Goal: Task Accomplishment & Management: Manage account settings

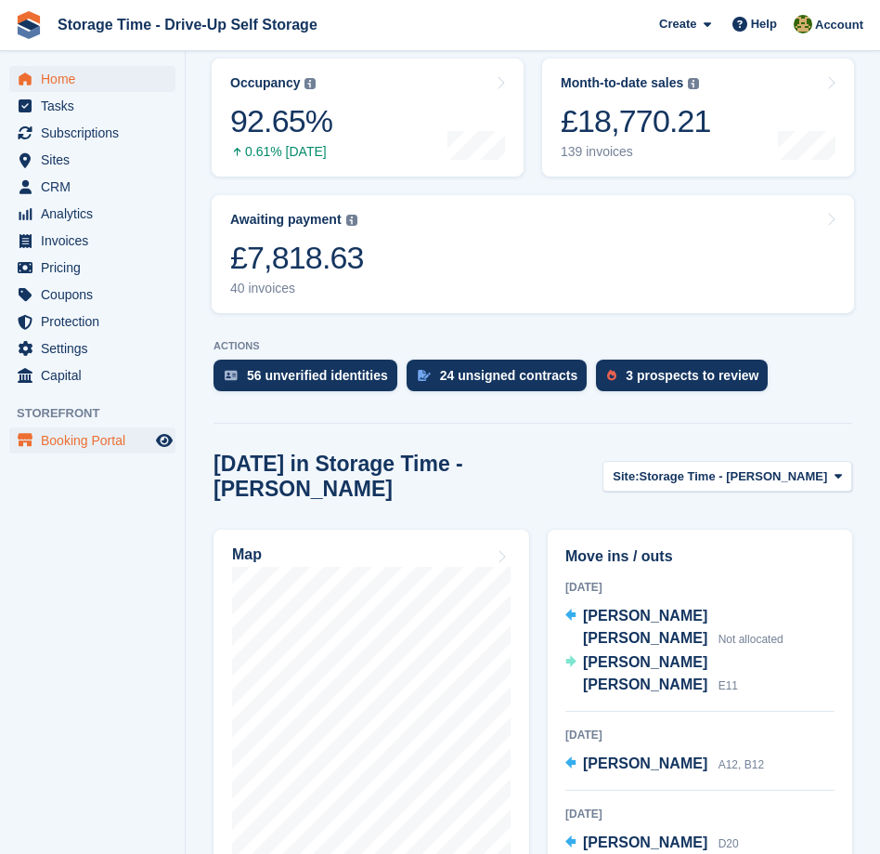
scroll to position [693, 0]
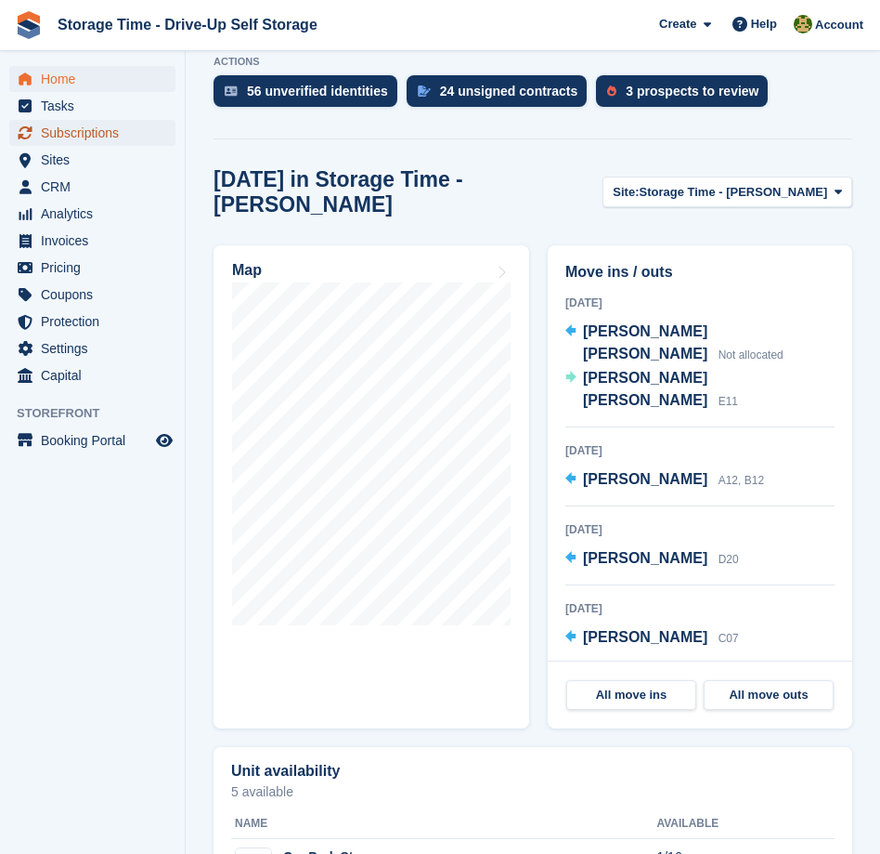
click at [54, 130] on span "Subscriptions" at bounding box center [96, 133] width 111 height 26
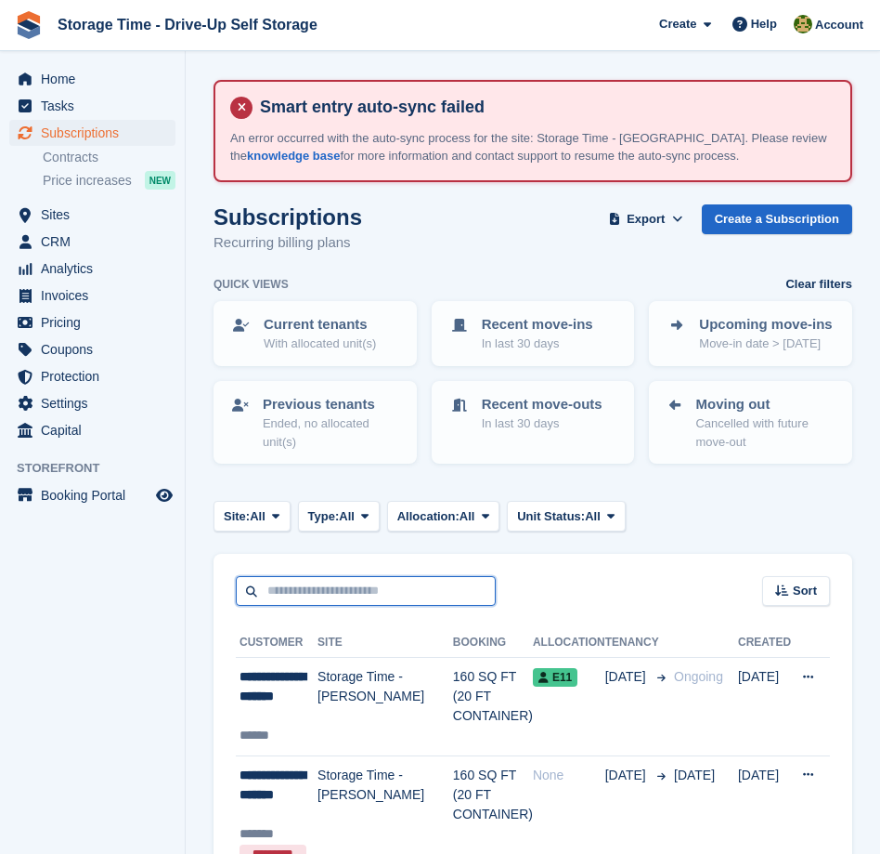
click at [357, 592] on input "text" at bounding box center [366, 591] width 260 height 31
type input "******"
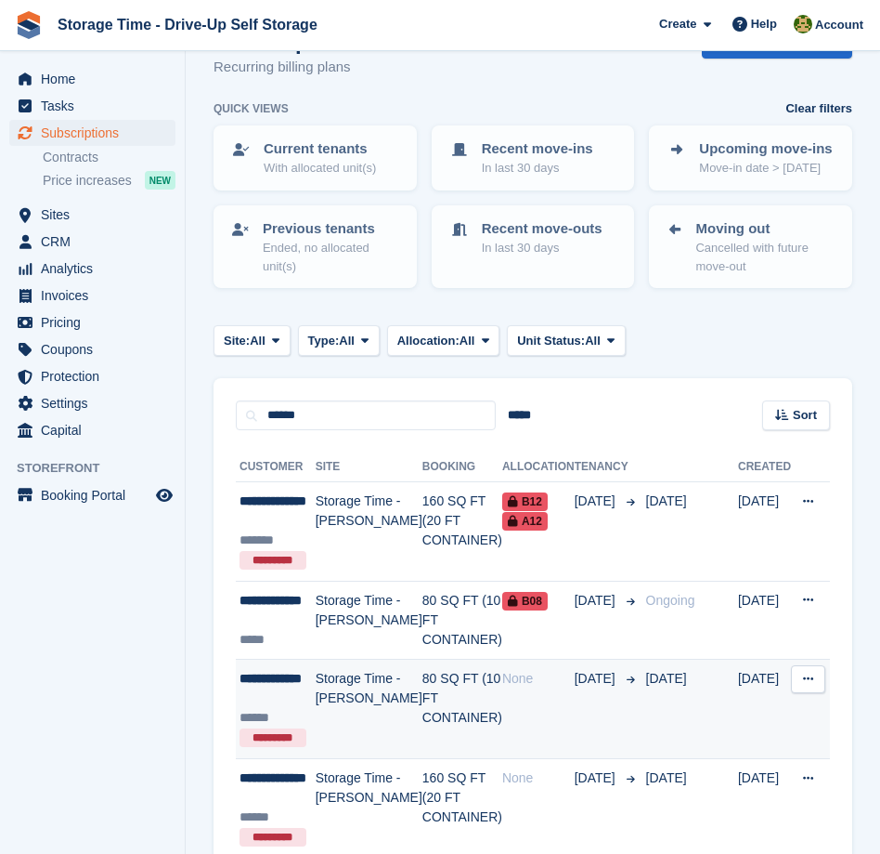
scroll to position [195, 0]
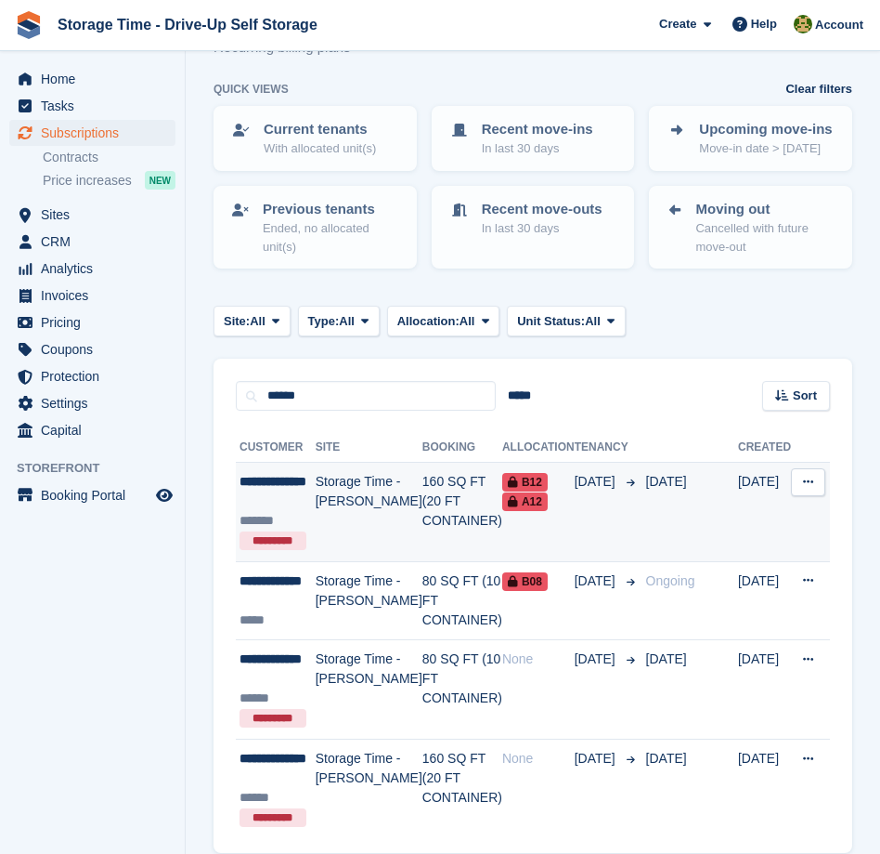
click at [423, 495] on td "160 SQ FT (20 FT CONTAINER)" at bounding box center [463, 512] width 80 height 99
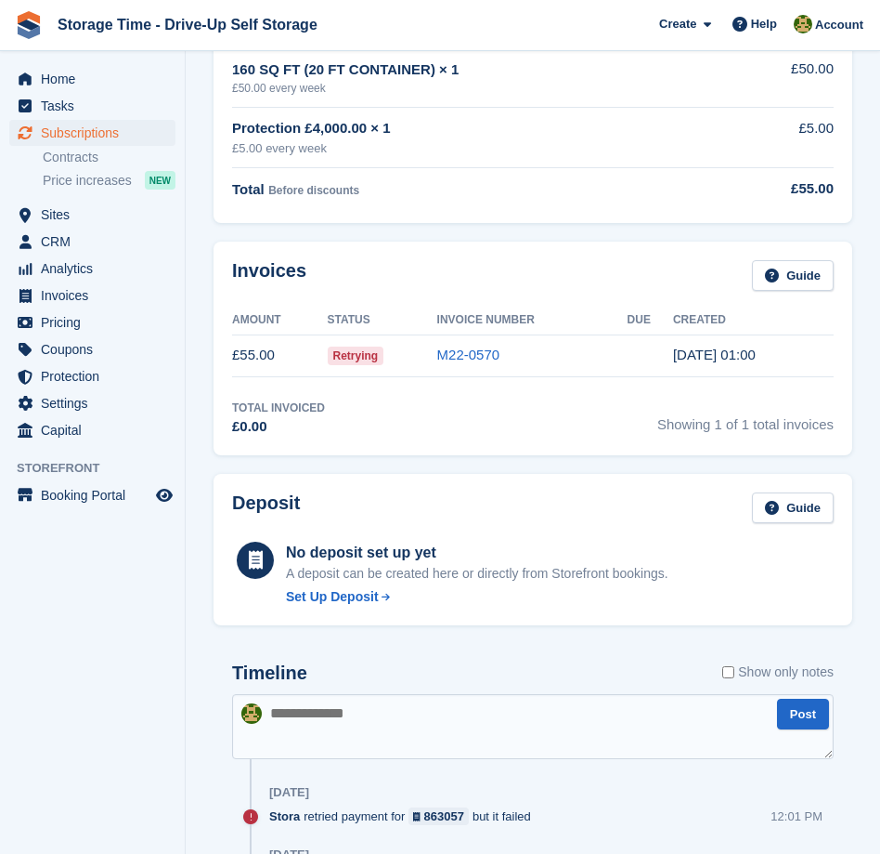
scroll to position [562, 0]
